Goal: Check status: Check status

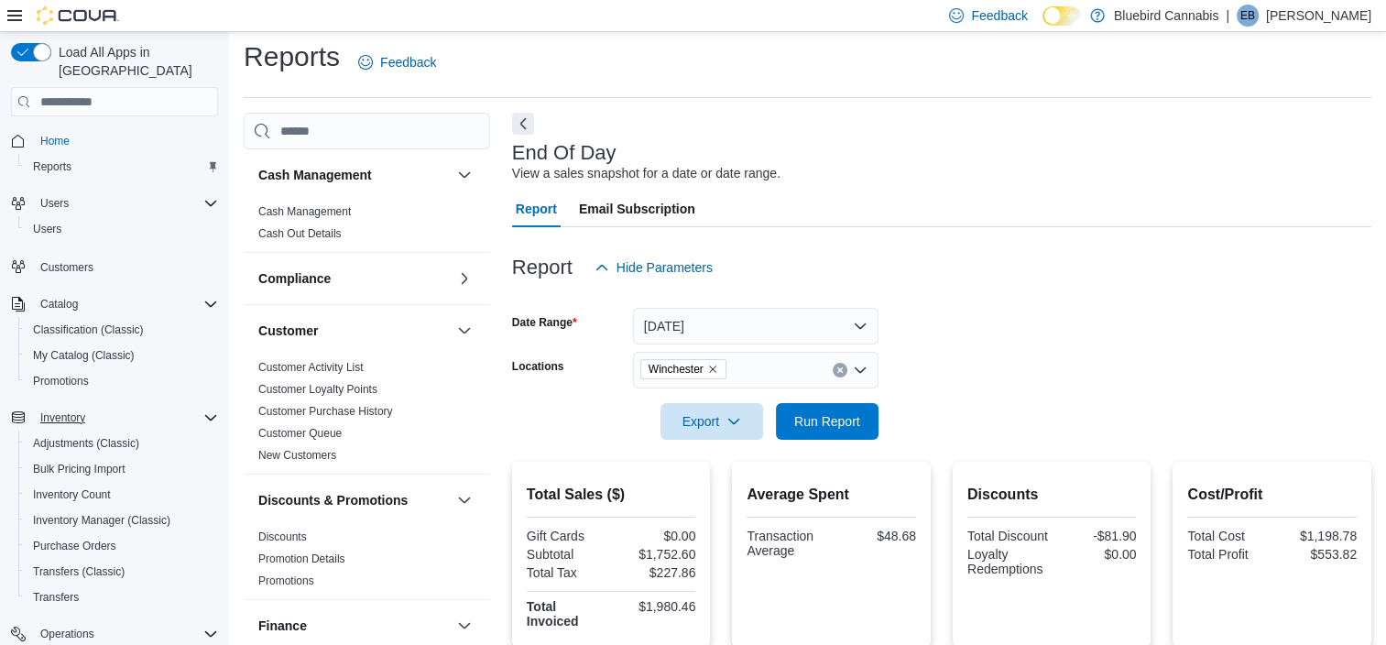
scroll to position [202, 0]
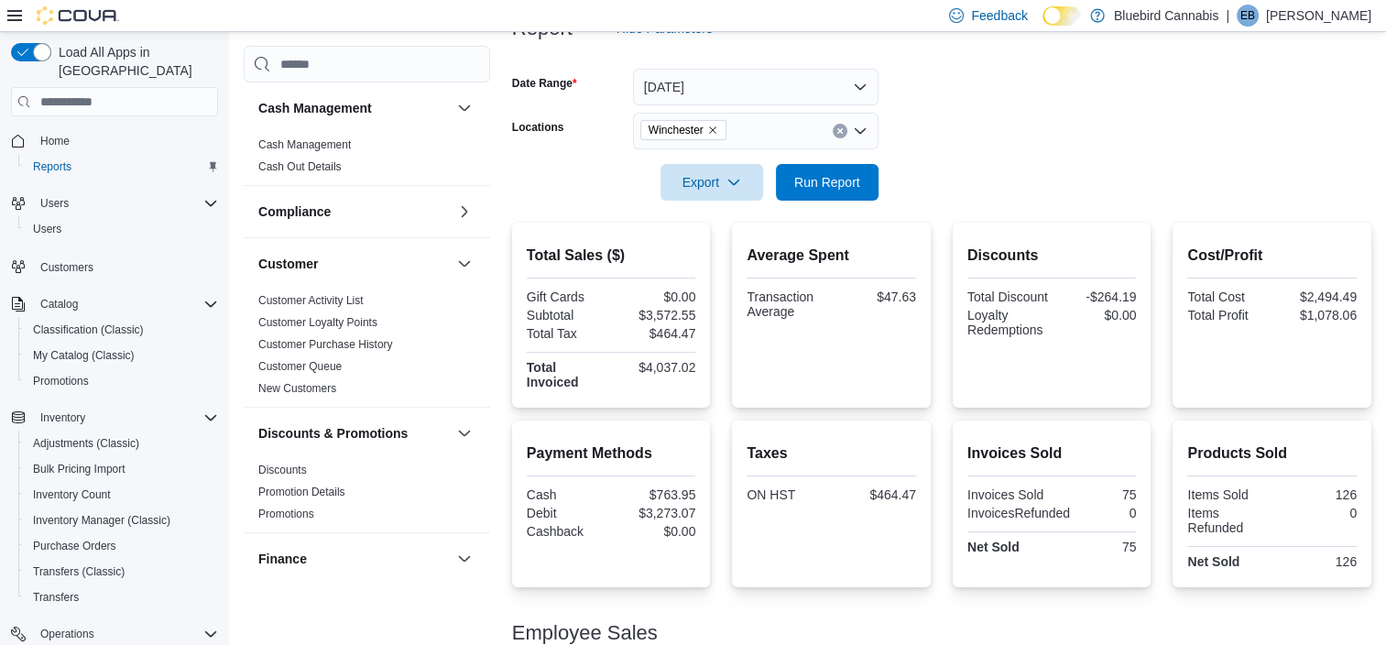
scroll to position [364, 0]
